Goal: Obtain resource: Obtain resource

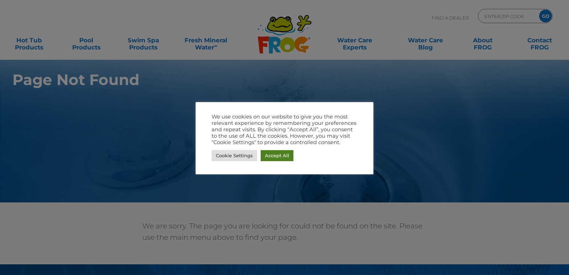
click at [275, 158] on link "Accept All" at bounding box center [277, 155] width 33 height 11
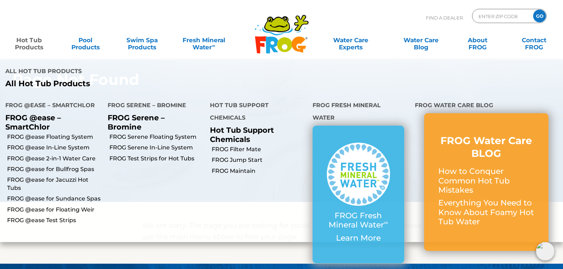
click at [30, 44] on link "Hot Tub Products" at bounding box center [29, 40] width 44 height 14
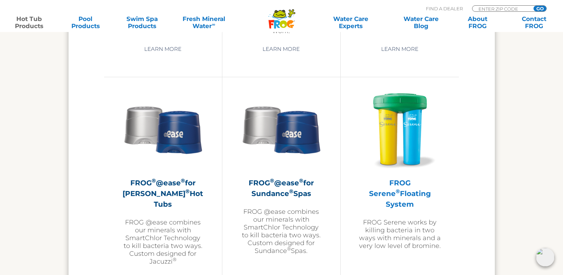
scroll to position [1244, 0]
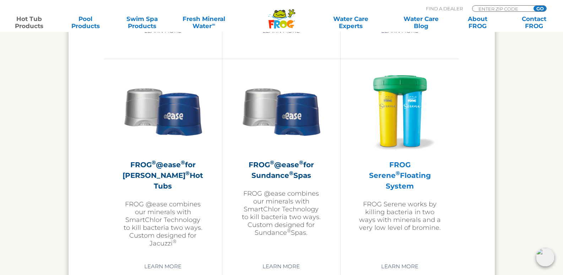
click at [400, 177] on h2 "FROG Serene ® Floating System" at bounding box center [400, 175] width 83 height 32
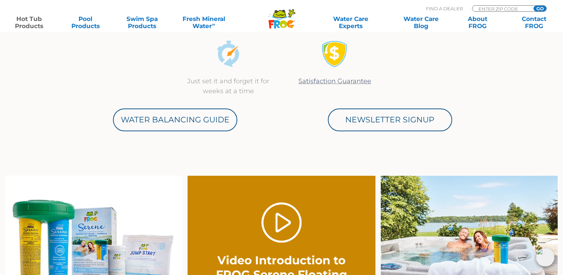
scroll to position [427, 0]
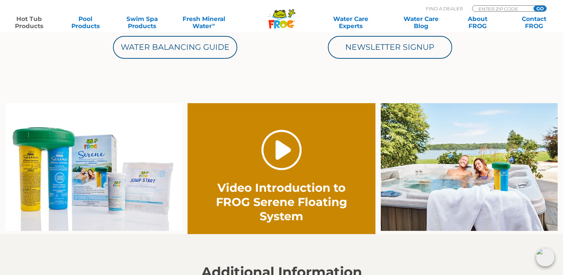
click at [275, 151] on link "." at bounding box center [282, 150] width 40 height 40
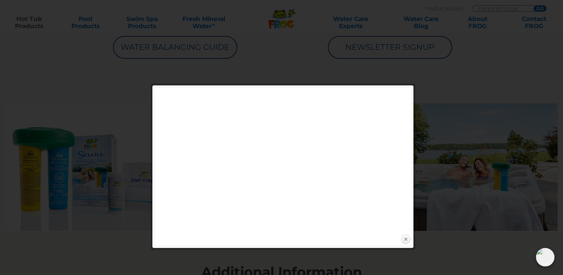
click at [404, 240] on link "Close" at bounding box center [406, 239] width 11 height 11
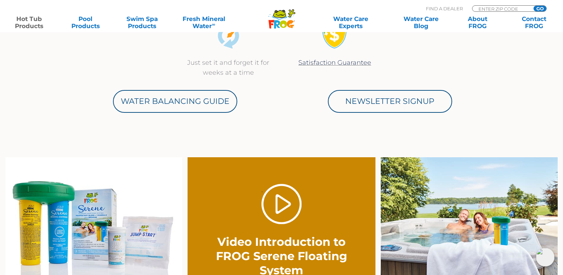
scroll to position [355, 0]
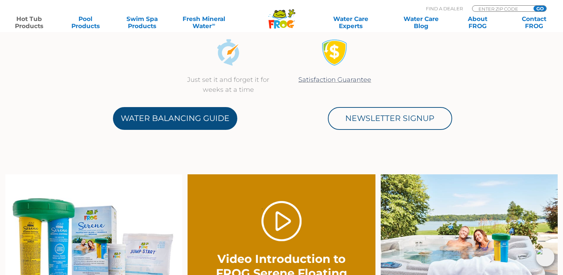
click at [197, 119] on link "Water Balancing Guide" at bounding box center [175, 118] width 124 height 23
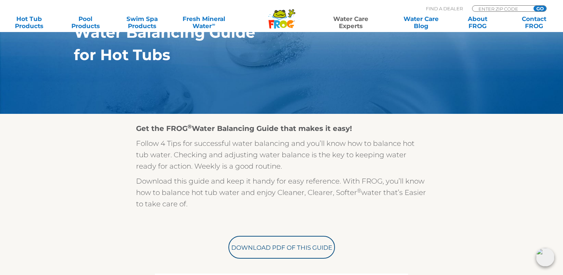
scroll to position [142, 0]
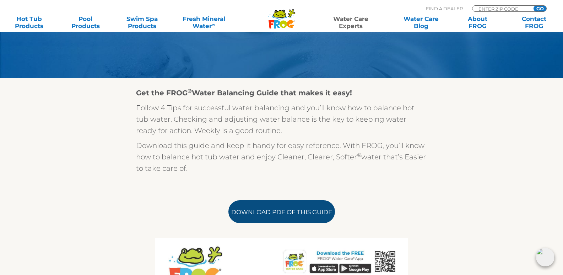
click at [298, 212] on link "Download PDF of this Guide" at bounding box center [282, 211] width 107 height 23
